Goal: Information Seeking & Learning: Learn about a topic

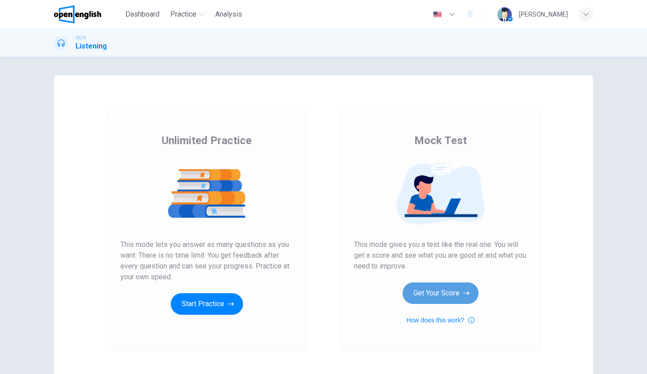
click at [446, 294] on button "Get Your Score" at bounding box center [441, 294] width 76 height 22
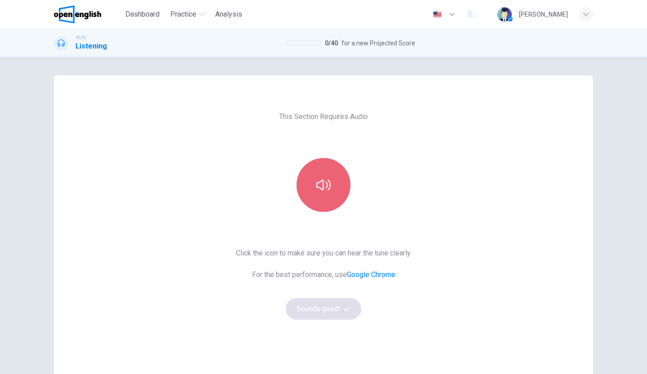
click at [319, 183] on icon "button" at bounding box center [323, 185] width 14 height 14
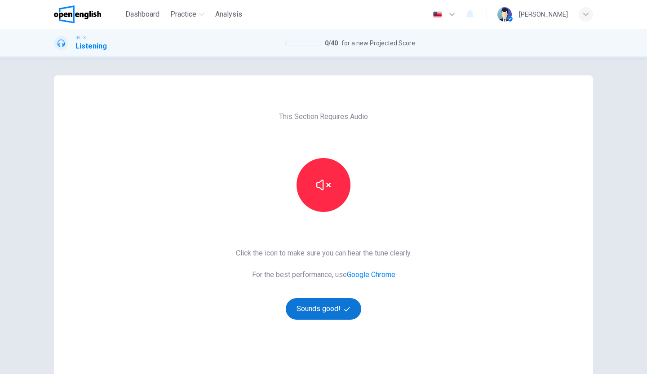
click at [321, 310] on button "Sounds good!" at bounding box center [324, 309] width 76 height 22
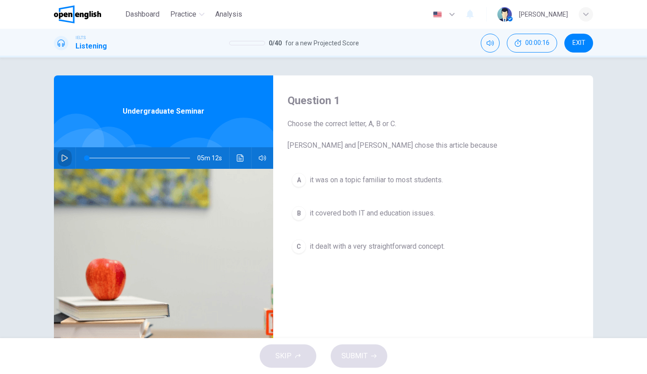
click at [63, 159] on icon "button" at bounding box center [64, 158] width 7 height 7
type input "*"
click at [67, 160] on button "button" at bounding box center [65, 158] width 14 height 22
type input "**"
click at [573, 41] on span "EXIT" at bounding box center [579, 43] width 13 height 7
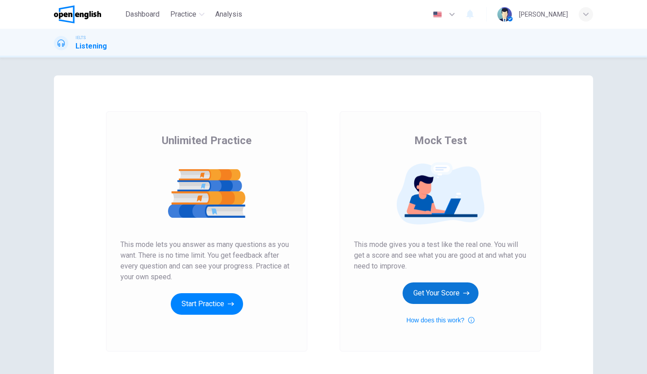
click at [457, 292] on button "Get Your Score" at bounding box center [441, 294] width 76 height 22
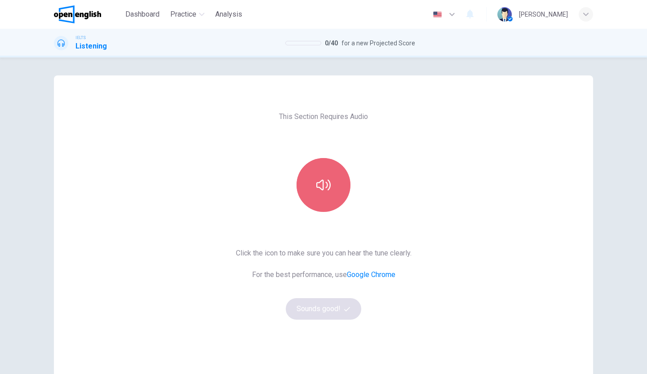
click at [311, 191] on button "button" at bounding box center [324, 185] width 54 height 54
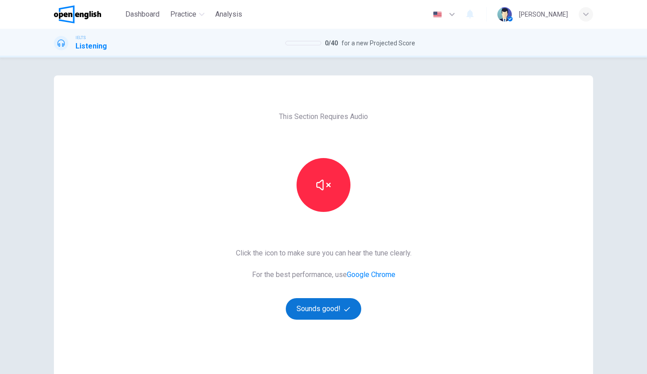
click at [318, 304] on button "Sounds good!" at bounding box center [324, 309] width 76 height 22
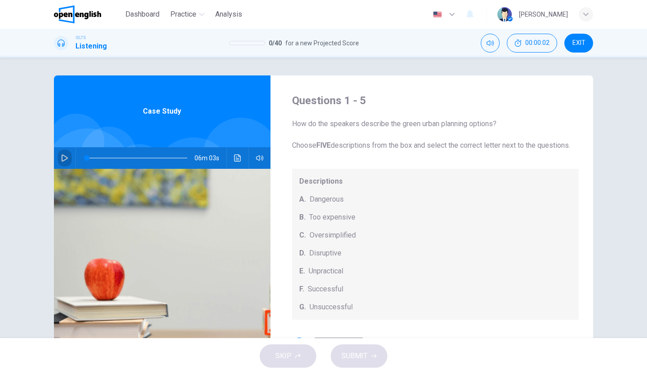
click at [61, 158] on icon "button" at bounding box center [64, 158] width 7 height 7
click at [62, 155] on icon "button" at bounding box center [64, 157] width 5 height 5
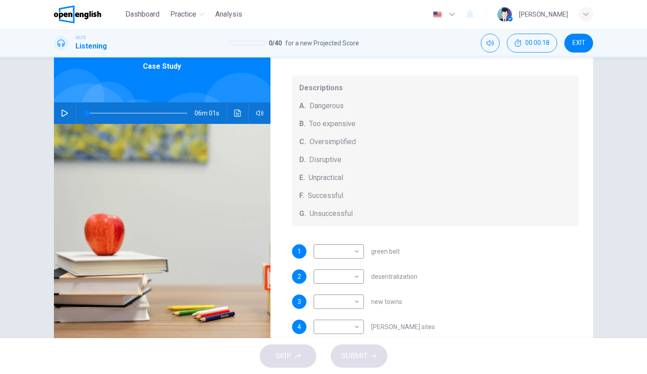
scroll to position [93, 0]
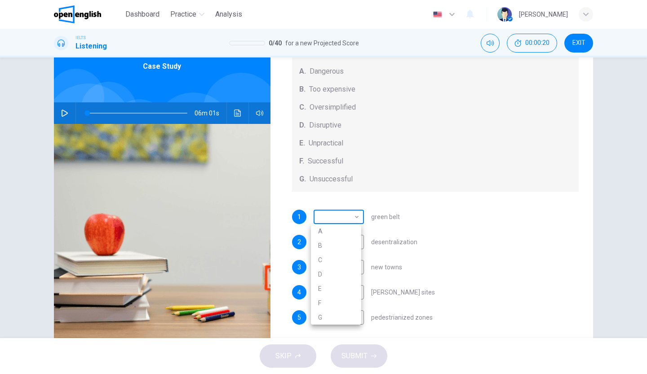
click at [352, 220] on body "This site uses cookies, as explained in our Privacy Policy . If you agree to th…" at bounding box center [323, 187] width 647 height 374
click at [352, 220] on div at bounding box center [323, 187] width 647 height 374
click at [58, 115] on button "button" at bounding box center [65, 113] width 14 height 22
click at [337, 219] on body "This site uses cookies, as explained in our Privacy Policy . If you agree to th…" at bounding box center [323, 187] width 647 height 374
type input "**"
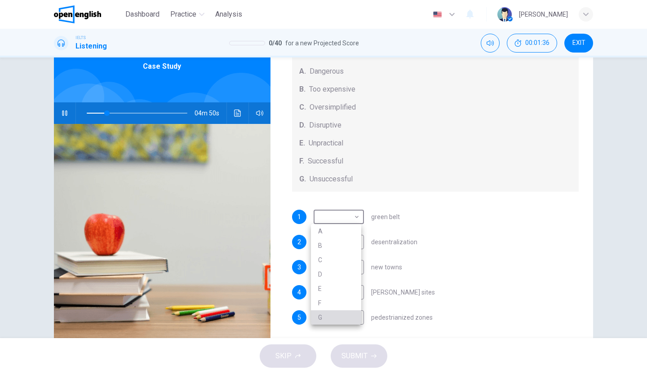
click at [328, 314] on li "G" at bounding box center [336, 318] width 50 height 14
type input "*"
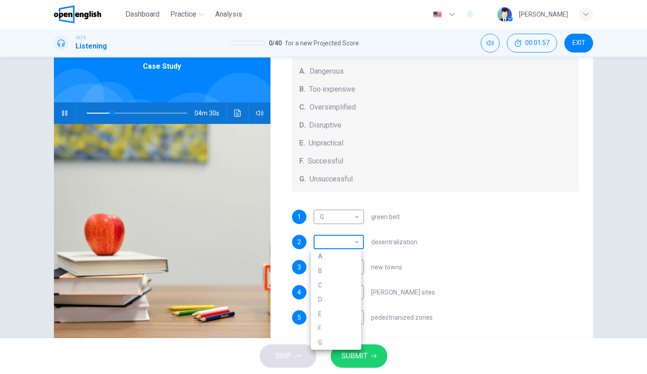
click at [338, 244] on body "This site uses cookies, as explained in our Privacy Policy . If you agree to th…" at bounding box center [323, 187] width 647 height 374
type input "**"
click at [330, 313] on li "E" at bounding box center [336, 314] width 50 height 14
type input "*"
click at [349, 269] on body "This site uses cookies, as explained in our Privacy Policy . If you agree to th…" at bounding box center [323, 187] width 647 height 374
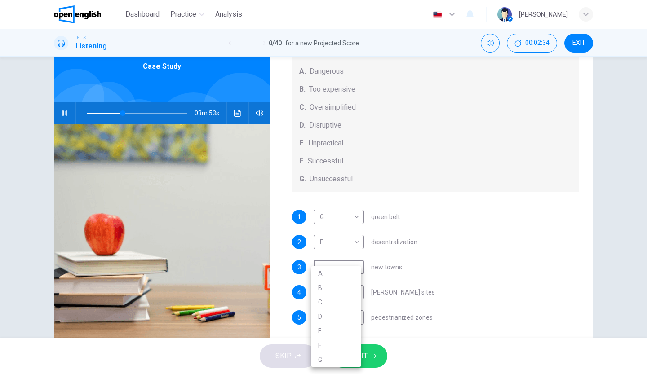
type input "**"
click at [340, 287] on li "B" at bounding box center [336, 288] width 50 height 14
type input "*"
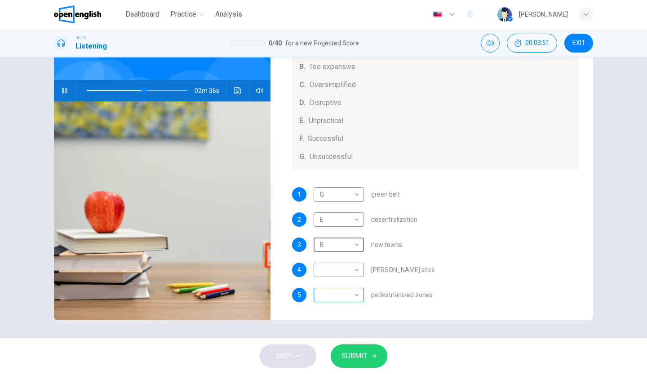
click at [350, 294] on body "This site uses cookies, as explained in our Privacy Policy . If you agree to th…" at bounding box center [323, 187] width 647 height 374
click at [480, 284] on div at bounding box center [323, 187] width 647 height 374
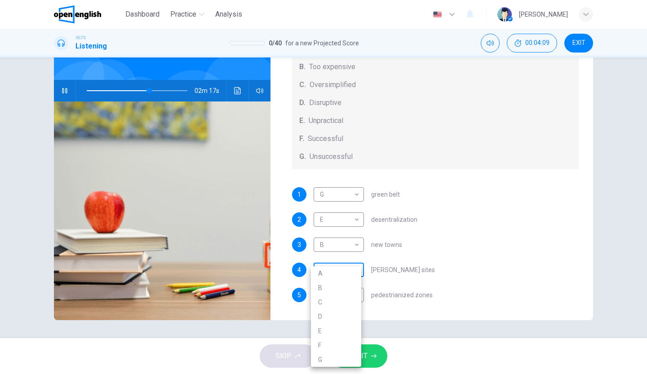
click at [350, 268] on body "This site uses cookies, as explained in our Privacy Policy . If you agree to th…" at bounding box center [323, 187] width 647 height 374
type input "**"
click at [346, 301] on li "C" at bounding box center [336, 302] width 50 height 14
type input "*"
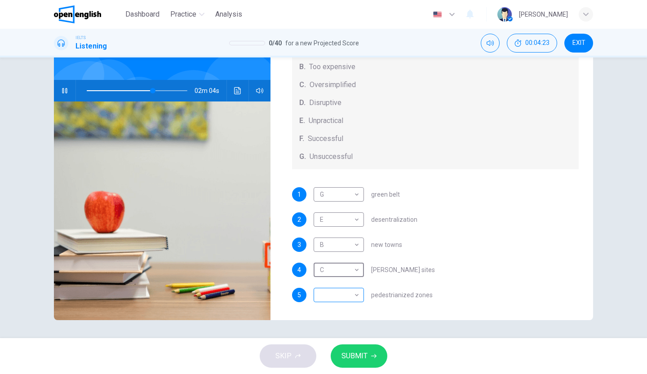
click at [344, 298] on body "This site uses cookies, as explained in our Privacy Policy . If you agree to th…" at bounding box center [323, 187] width 647 height 374
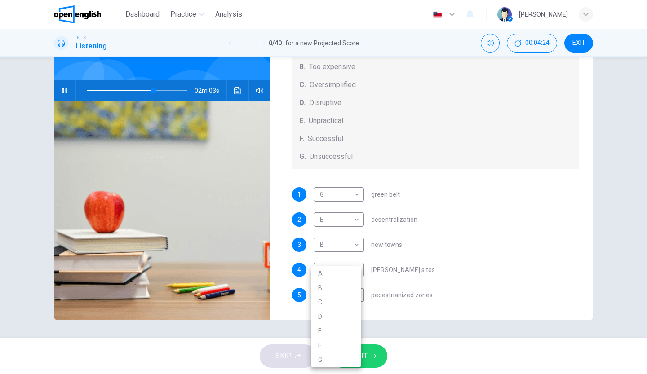
type input "**"
click at [336, 344] on li "F" at bounding box center [336, 345] width 50 height 14
type input "*"
click at [346, 196] on body "This site uses cookies, as explained in our Privacy Policy . If you agree to th…" at bounding box center [323, 187] width 647 height 374
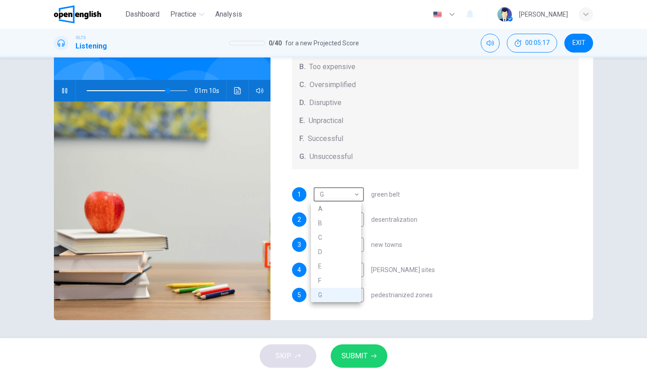
type input "**"
click at [334, 280] on li "F" at bounding box center [336, 281] width 50 height 14
type input "*"
drag, startPoint x: 167, startPoint y: 89, endPoint x: 50, endPoint y: 89, distance: 116.8
click at [50, 89] on div "Questions 1 - 5 How do the speakers describe the green urban planning options? …" at bounding box center [324, 164] width 568 height 312
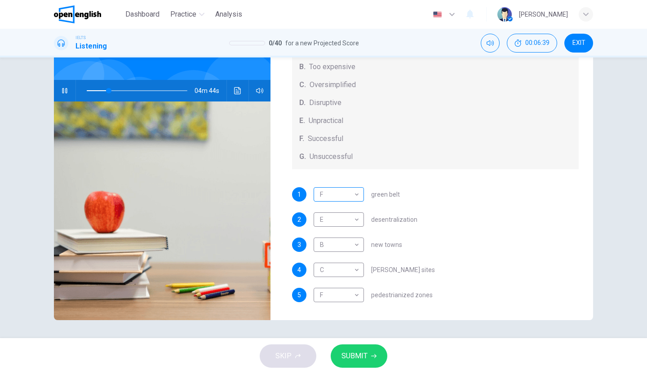
click at [341, 197] on body "This site uses cookies, as explained in our Privacy Policy . If you agree to th…" at bounding box center [323, 187] width 647 height 374
type input "**"
click at [333, 240] on li "C" at bounding box center [336, 238] width 50 height 14
type input "*"
click at [351, 298] on body "This site uses cookies, as explained in our Privacy Policy . If you agree to th…" at bounding box center [323, 187] width 647 height 374
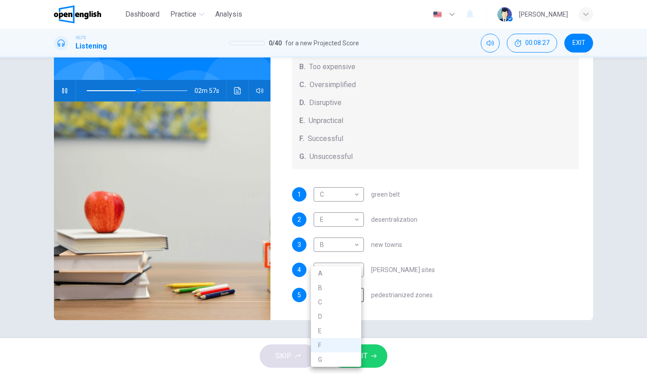
type input "**"
click at [338, 315] on li "D" at bounding box center [336, 317] width 50 height 14
type input "*"
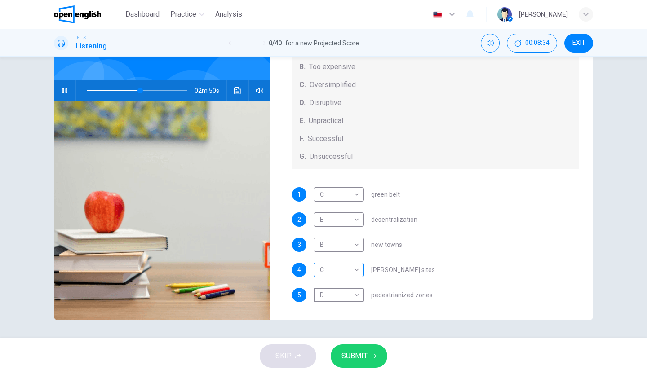
click at [347, 267] on body "This site uses cookies, as explained in our Privacy Policy . If you agree to th…" at bounding box center [323, 187] width 647 height 374
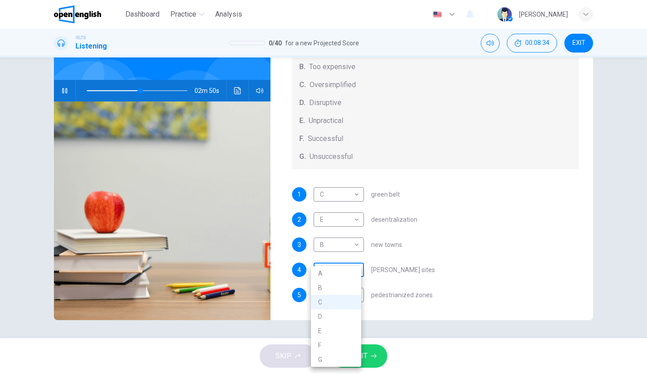
type input "**"
click at [347, 268] on li "A" at bounding box center [336, 274] width 50 height 14
type input "*"
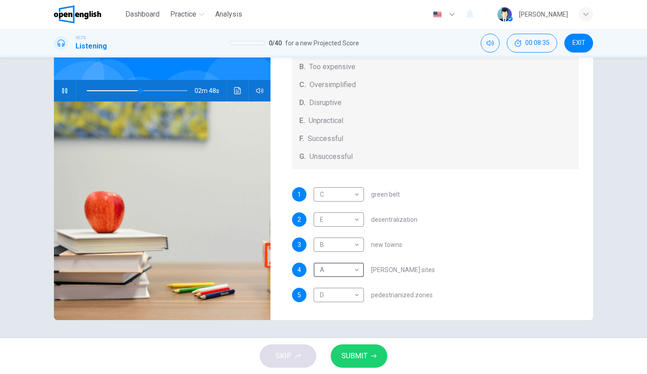
click at [356, 357] on span "SUBMIT" at bounding box center [355, 356] width 26 height 13
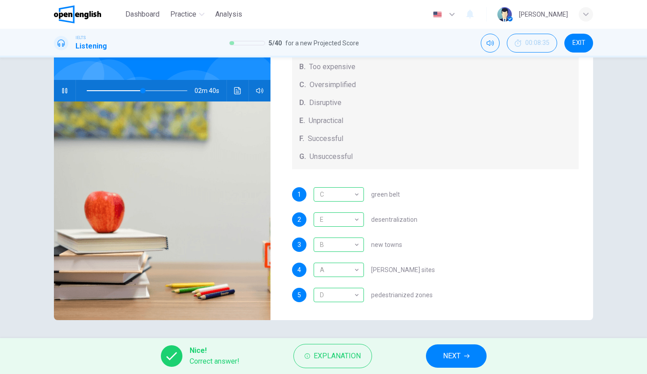
click at [455, 359] on span "NEXT" at bounding box center [452, 356] width 18 height 13
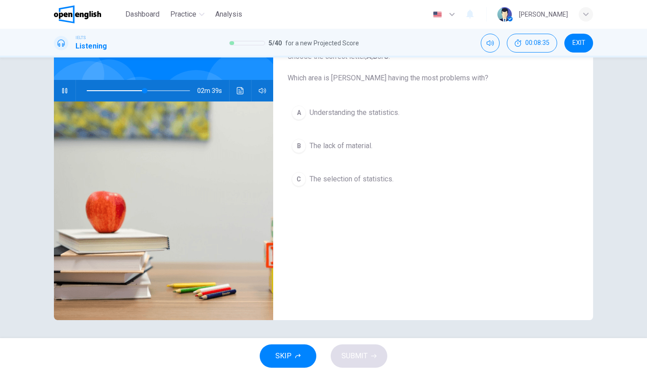
scroll to position [22, 0]
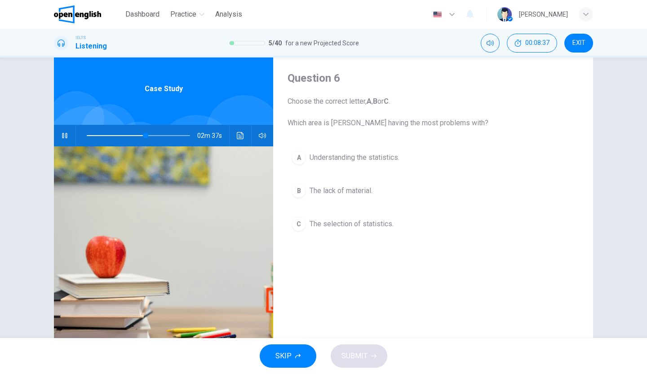
click at [65, 135] on icon "button" at bounding box center [64, 135] width 5 height 5
click at [64, 137] on icon "button" at bounding box center [65, 135] width 6 height 7
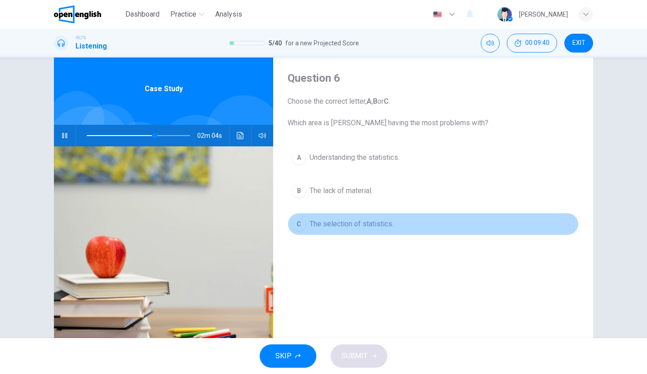
click at [369, 226] on span "The selection of statistics." at bounding box center [352, 224] width 84 height 11
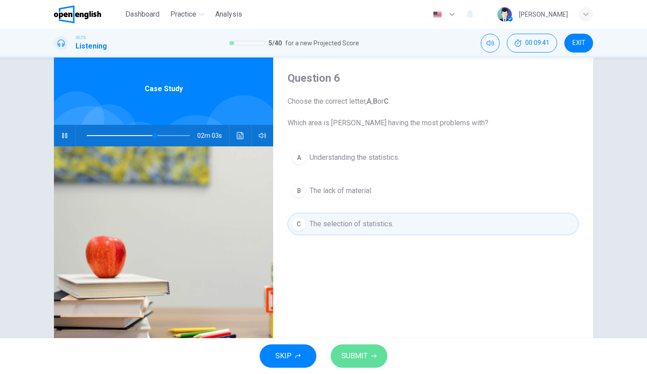
click at [357, 351] on span "SUBMIT" at bounding box center [355, 356] width 26 height 13
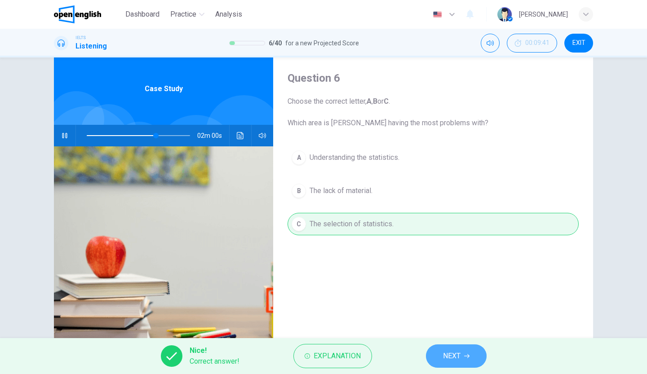
click at [459, 358] on span "NEXT" at bounding box center [452, 356] width 18 height 13
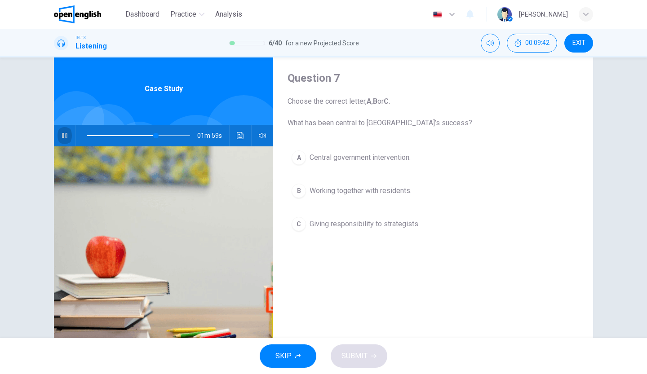
click at [61, 133] on icon "button" at bounding box center [64, 135] width 7 height 7
click at [61, 137] on icon "button" at bounding box center [64, 135] width 7 height 7
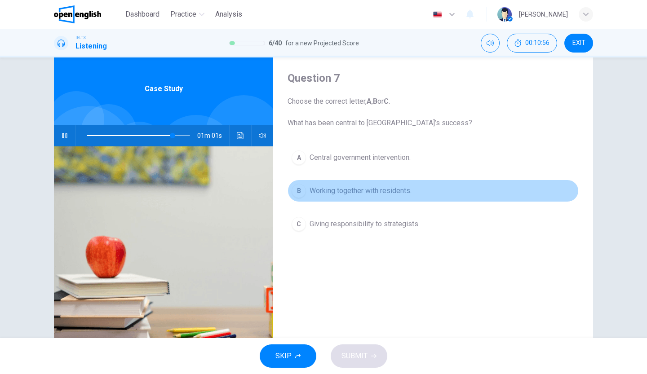
click at [339, 192] on span "Working together with residents." at bounding box center [361, 191] width 102 height 11
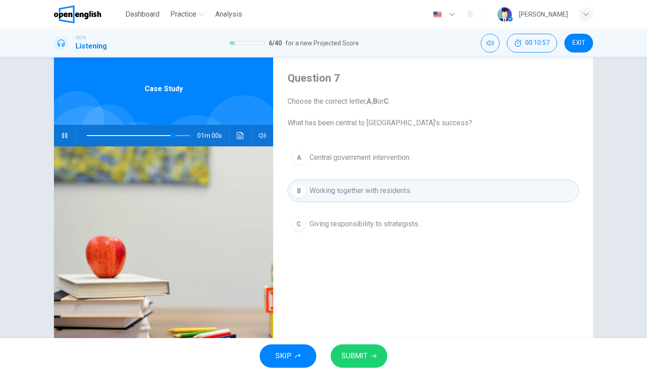
click at [355, 355] on span "SUBMIT" at bounding box center [355, 356] width 26 height 13
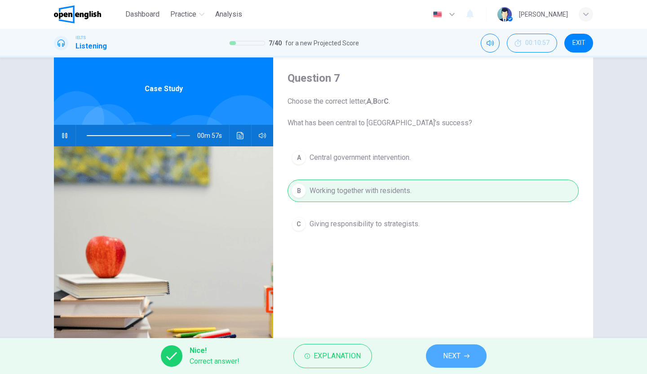
click at [441, 355] on button "NEXT" at bounding box center [456, 356] width 61 height 23
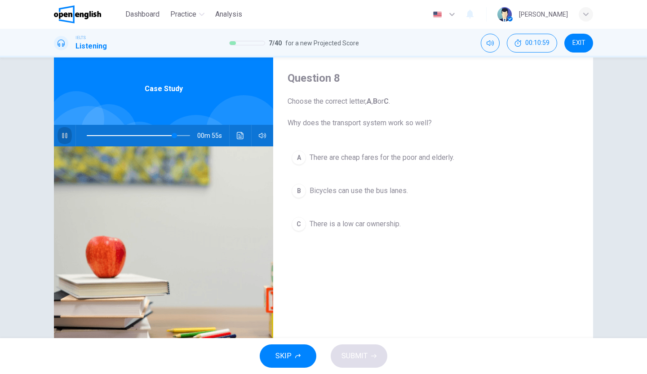
click at [64, 134] on icon "button" at bounding box center [64, 135] width 7 height 7
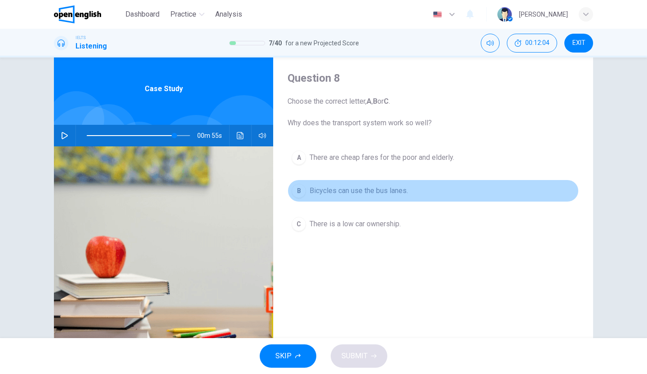
click at [366, 187] on span "Bicycles can use the bus lanes." at bounding box center [359, 191] width 98 height 11
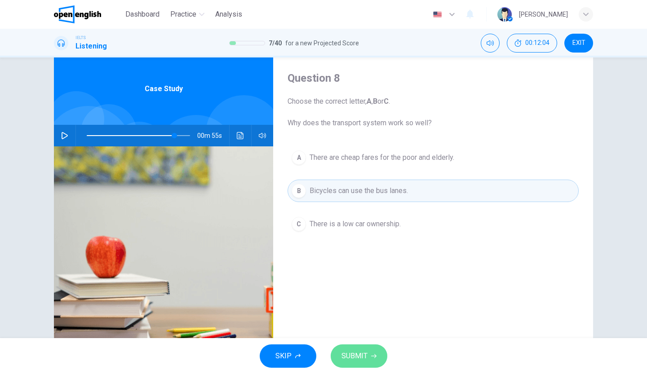
click at [355, 352] on span "SUBMIT" at bounding box center [355, 356] width 26 height 13
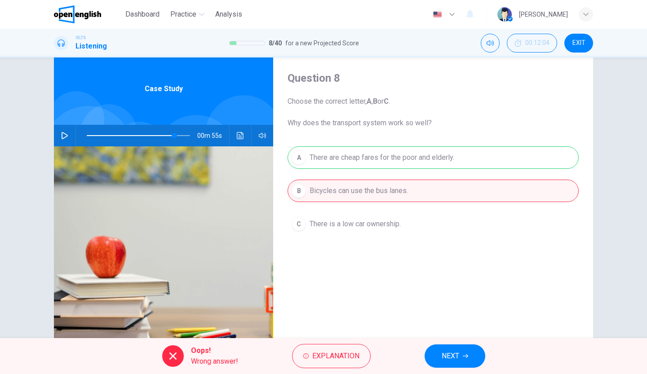
click at [451, 360] on span "NEXT" at bounding box center [451, 356] width 18 height 13
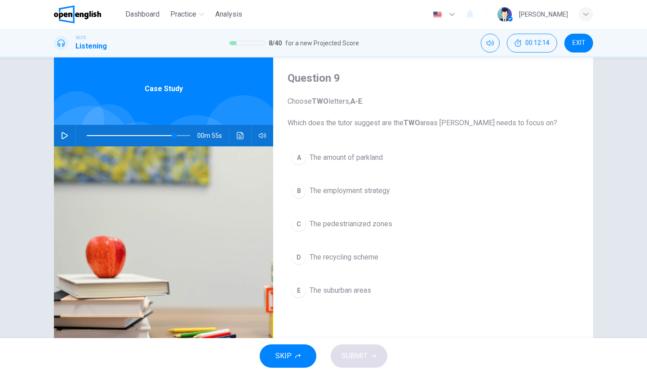
click at [62, 134] on icon "button" at bounding box center [64, 135] width 7 height 7
click at [324, 159] on span "The amount of parkland" at bounding box center [346, 157] width 73 height 11
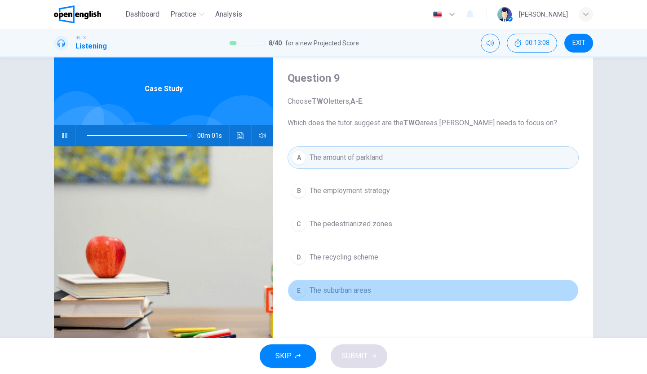
click at [333, 289] on span "The suburban areas" at bounding box center [341, 290] width 62 height 11
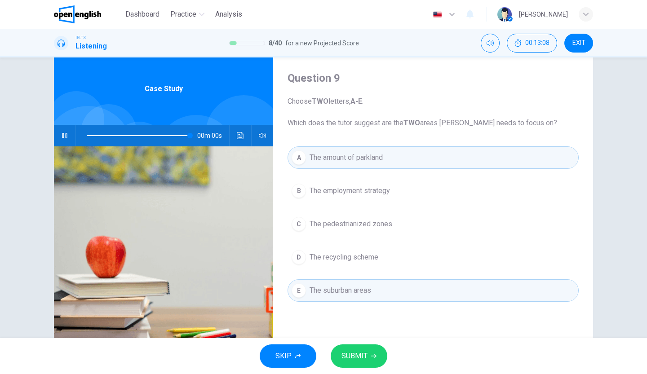
type input "*"
click at [370, 355] on button "SUBMIT" at bounding box center [359, 356] width 57 height 23
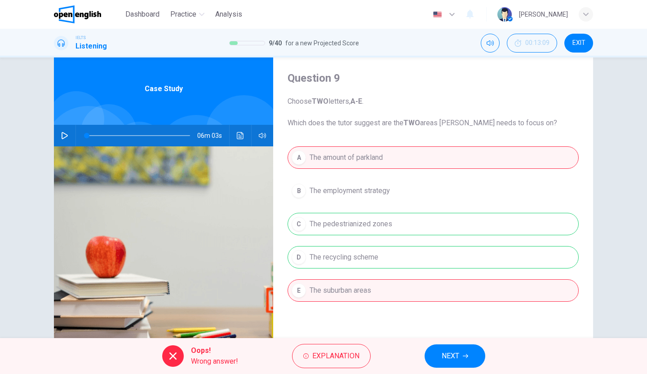
click at [435, 352] on button "NEXT" at bounding box center [455, 356] width 61 height 23
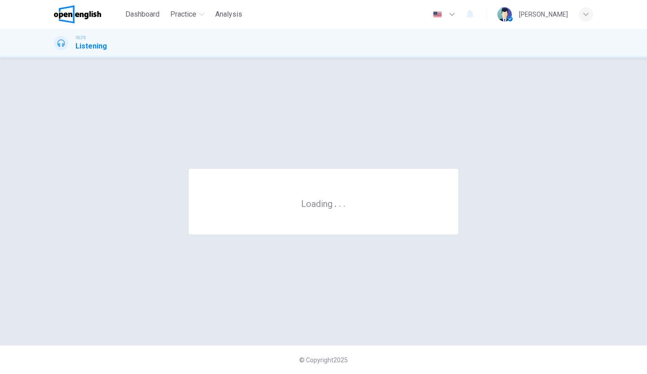
scroll to position [0, 0]
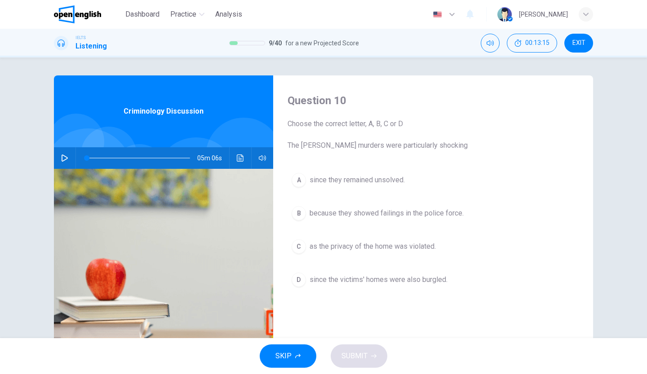
click at [66, 158] on icon "button" at bounding box center [64, 158] width 7 height 7
type input "*"
click at [582, 42] on span "EXIT" at bounding box center [579, 43] width 13 height 7
